Goal: Browse casually

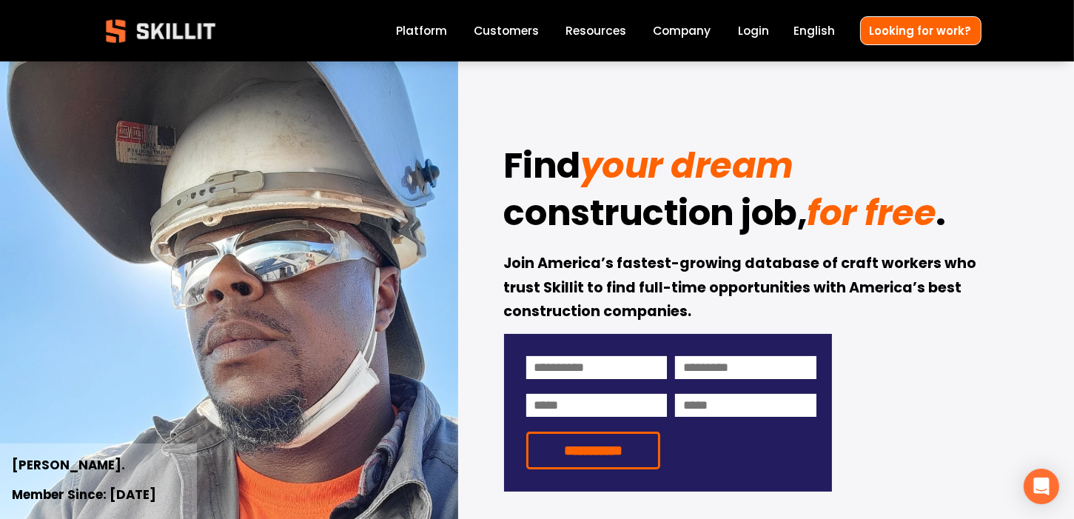
click at [426, 33] on link "Platform" at bounding box center [421, 31] width 51 height 20
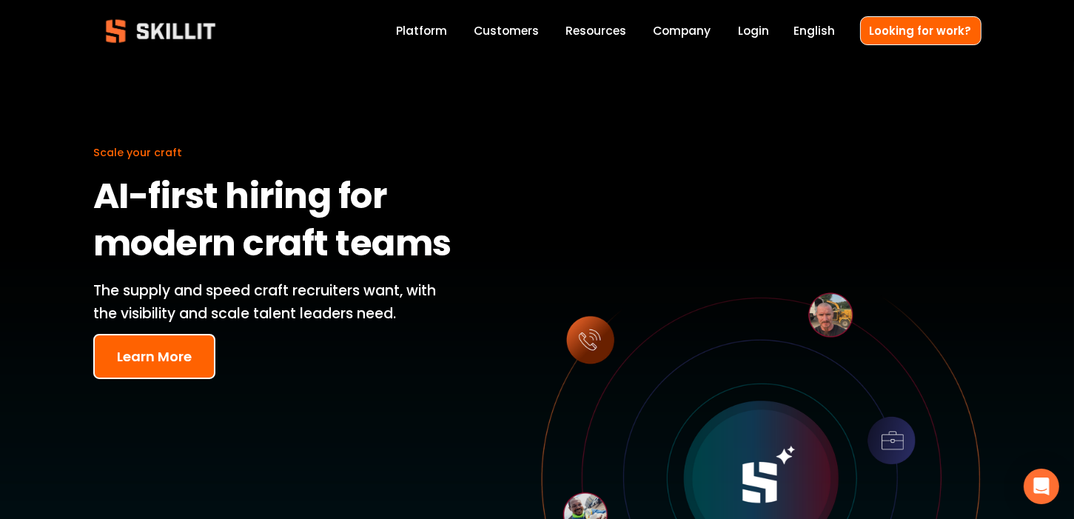
click at [692, 25] on link "Company" at bounding box center [683, 31] width 58 height 20
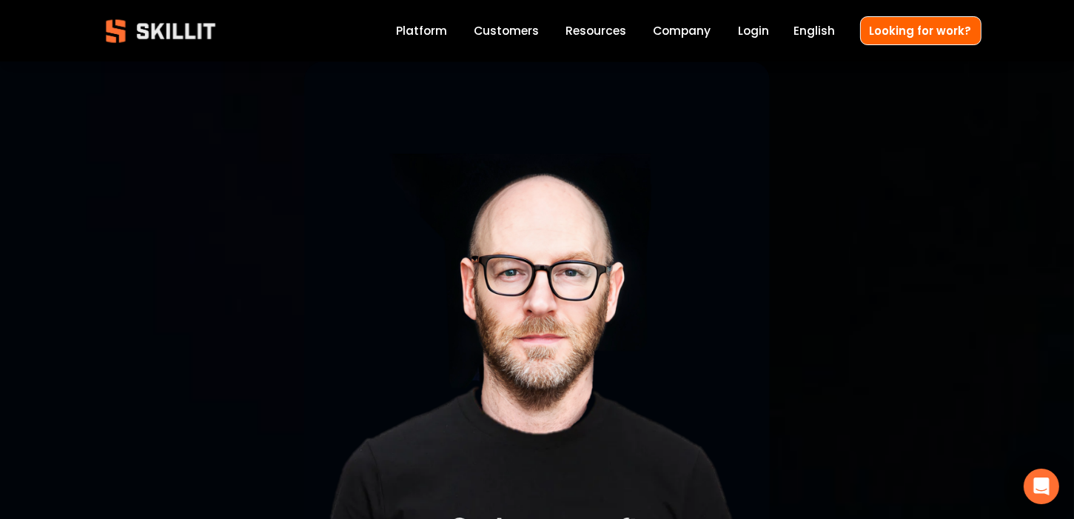
click at [610, 30] on span "Resources" at bounding box center [596, 30] width 61 height 17
click at [526, 35] on link "Customers" at bounding box center [506, 31] width 65 height 20
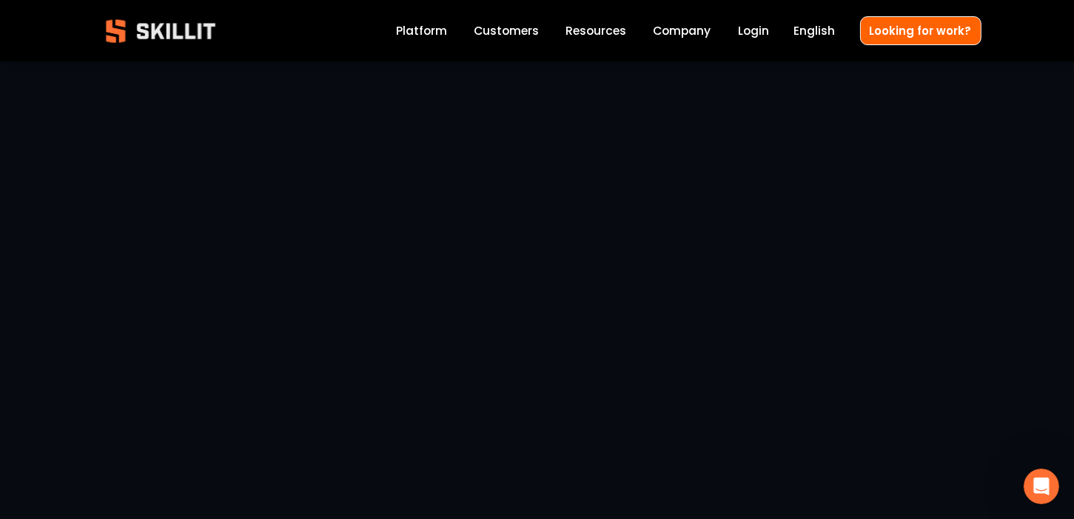
click at [196, 41] on img at bounding box center [160, 31] width 135 height 44
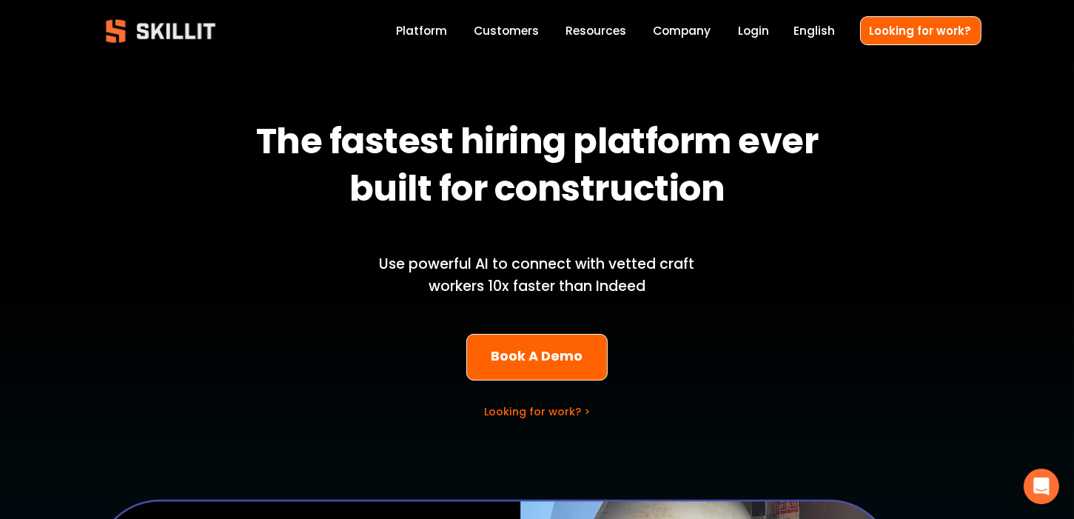
click at [896, 281] on div "The fastest hiring platform ever built for construction Use powerful AI to conn…" at bounding box center [537, 520] width 1074 height 918
